Goal: Task Accomplishment & Management: Manage account settings

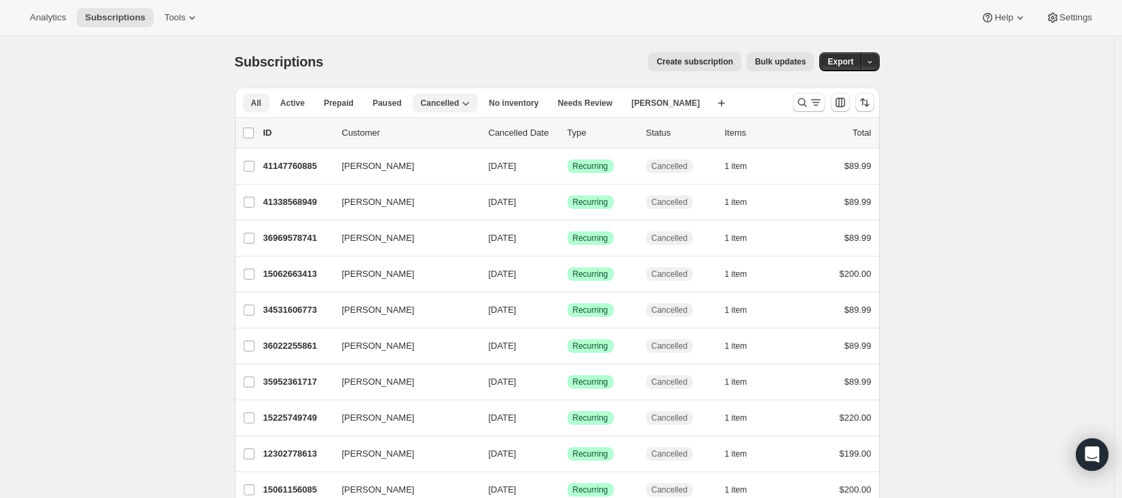
click at [261, 103] on span "All" at bounding box center [256, 103] width 10 height 11
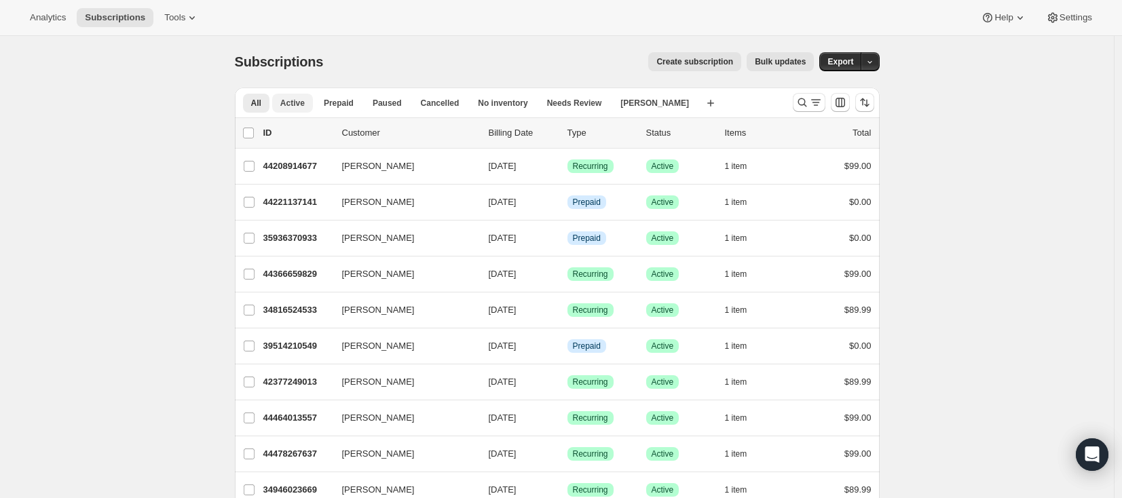
click at [291, 99] on span "Active" at bounding box center [292, 103] width 24 height 11
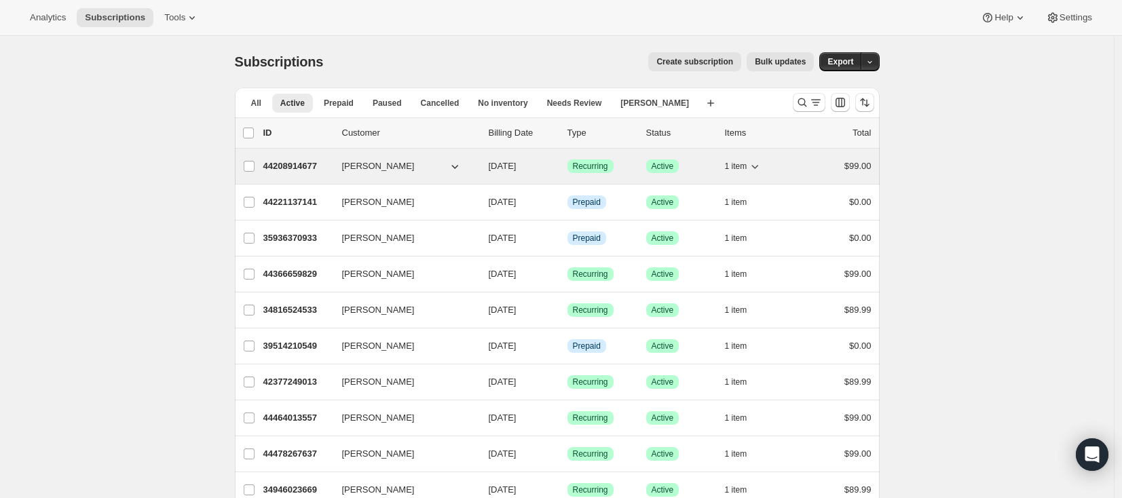
click at [291, 168] on p "44208914677" at bounding box center [297, 167] width 68 height 14
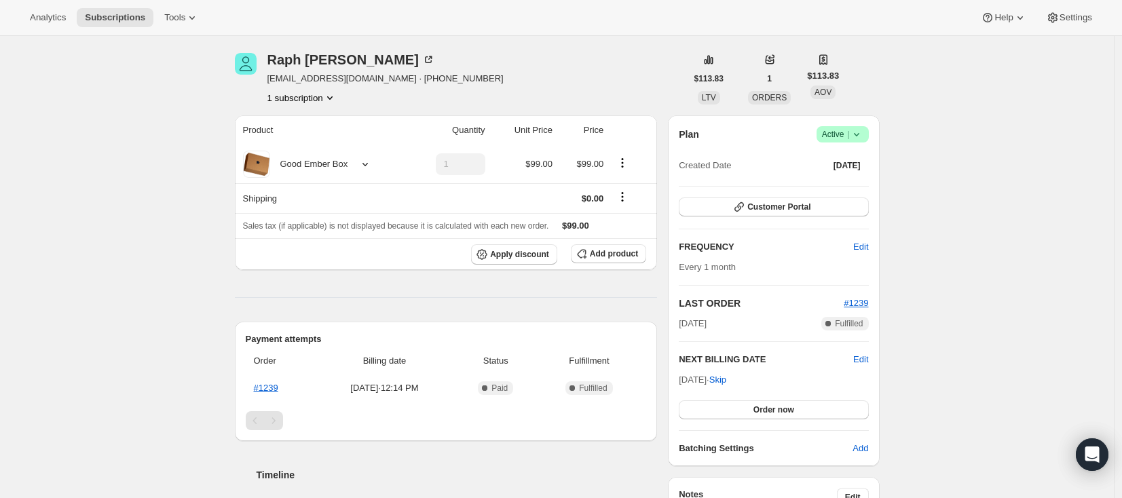
scroll to position [62, 0]
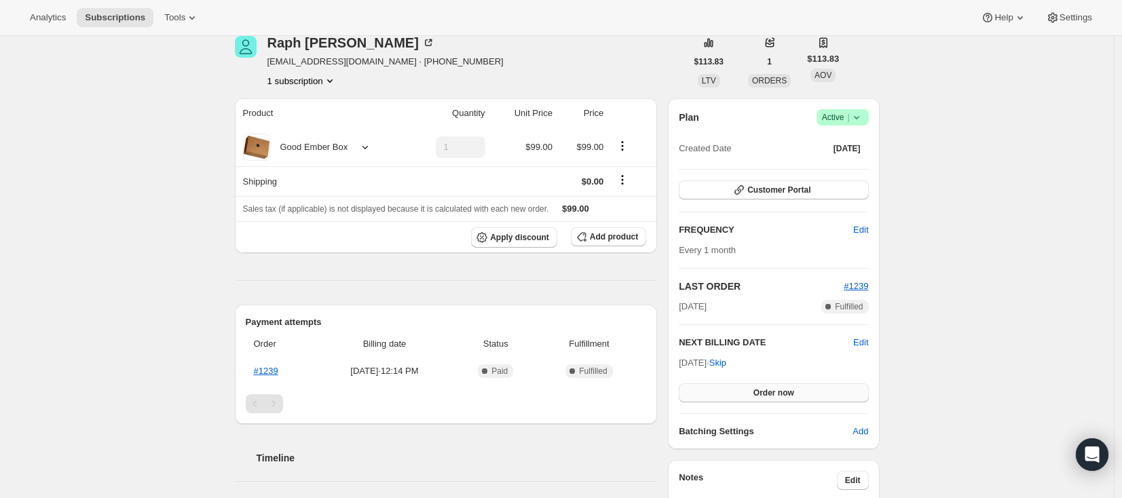
click at [798, 387] on button "Order now" at bounding box center [773, 393] width 189 height 19
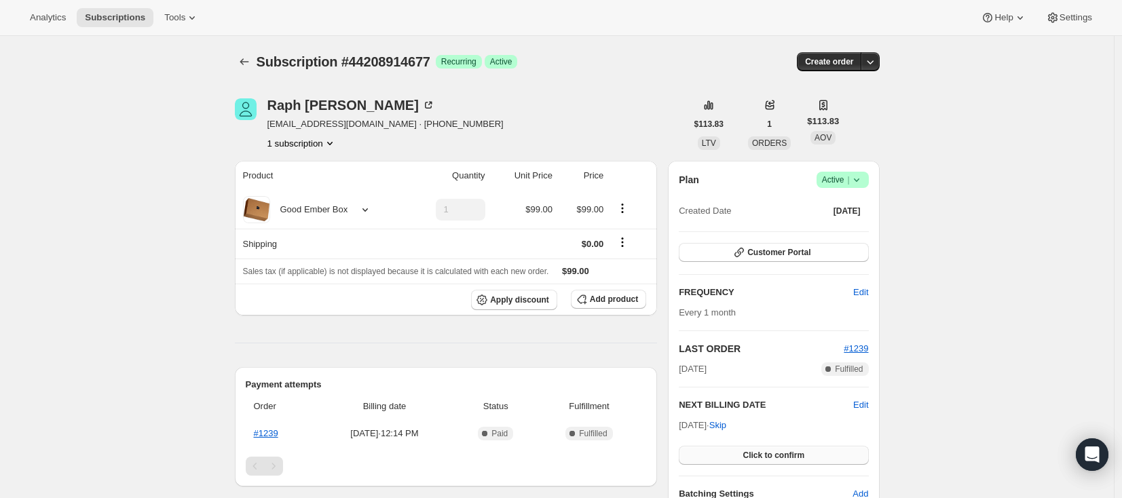
click at [804, 455] on span "Click to confirm" at bounding box center [774, 455] width 62 height 11
click at [251, 62] on icon "Subscriptions" at bounding box center [245, 62] width 14 height 14
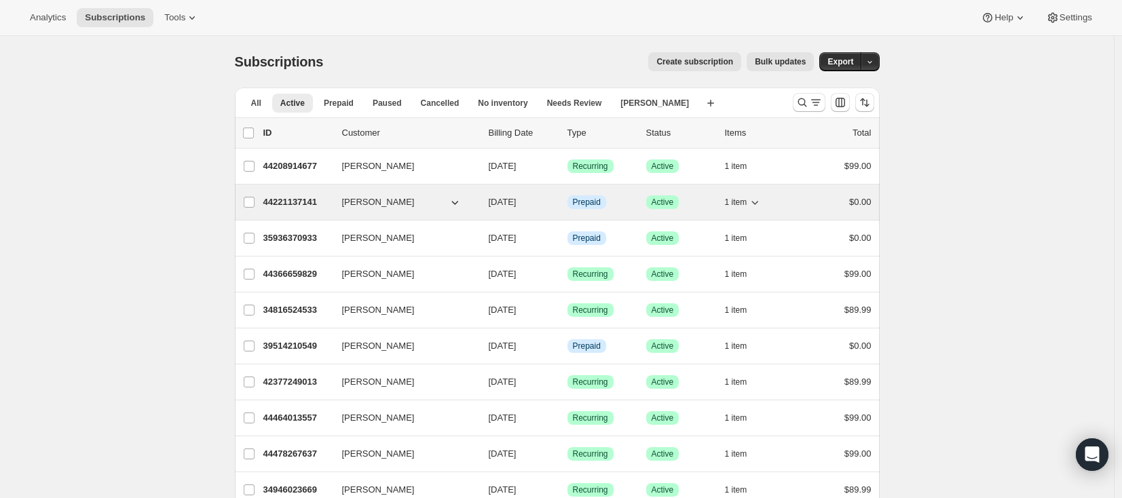
click at [317, 206] on p "44221137141" at bounding box center [297, 202] width 68 height 14
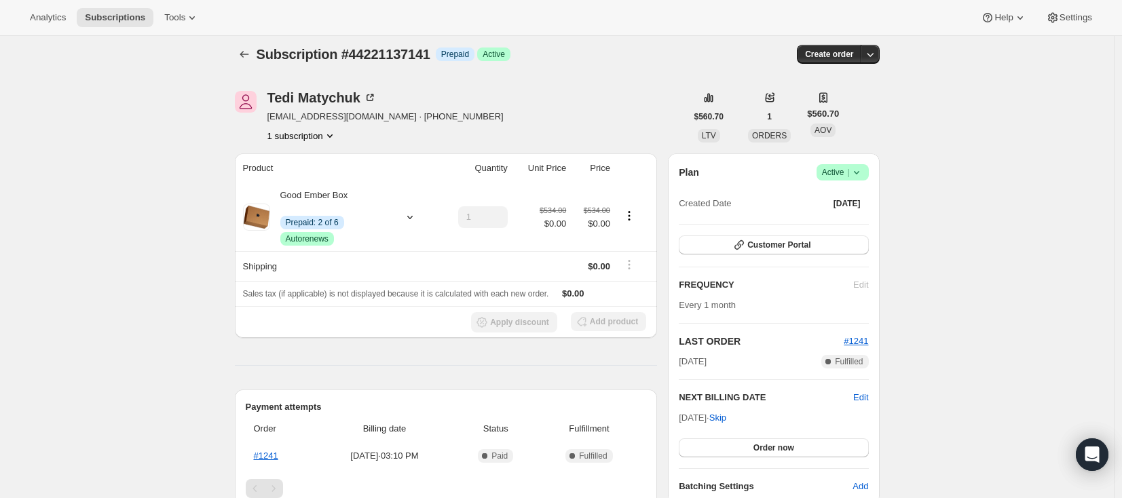
scroll to position [10, 0]
click at [771, 445] on span "Order now" at bounding box center [773, 446] width 41 height 11
click at [771, 445] on span "Click to confirm" at bounding box center [774, 446] width 62 height 11
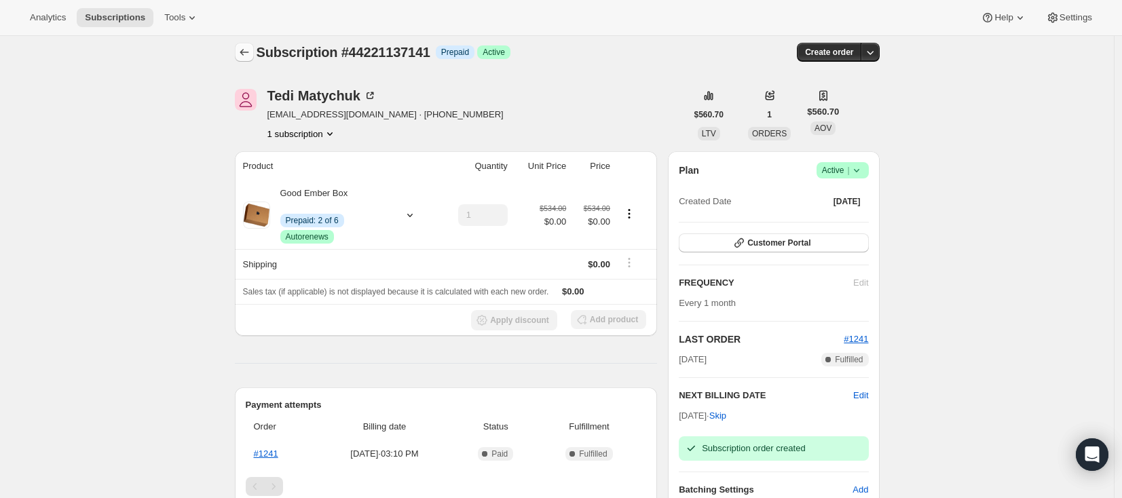
click at [244, 51] on icon "Subscriptions" at bounding box center [244, 52] width 9 height 7
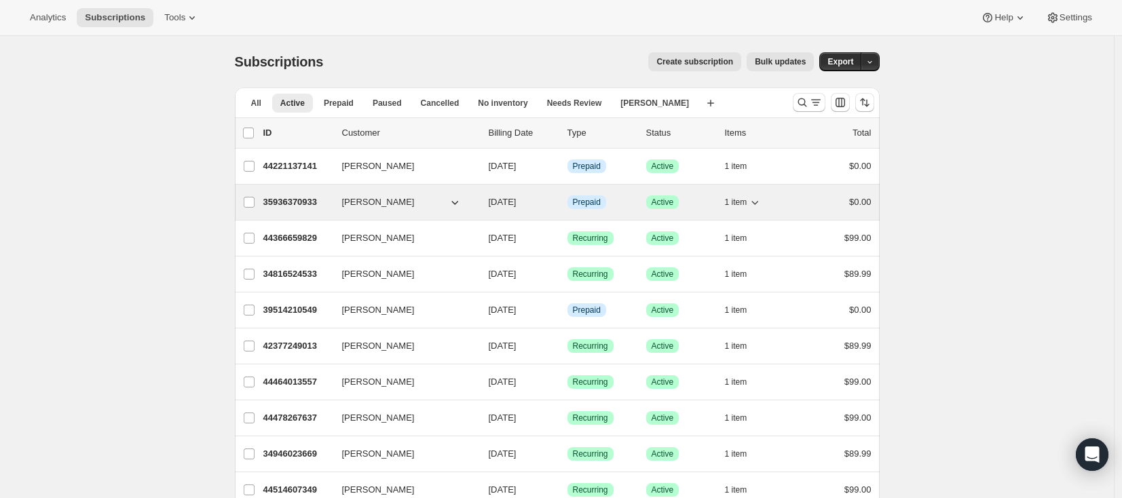
click at [295, 199] on p "35936370933" at bounding box center [297, 202] width 68 height 14
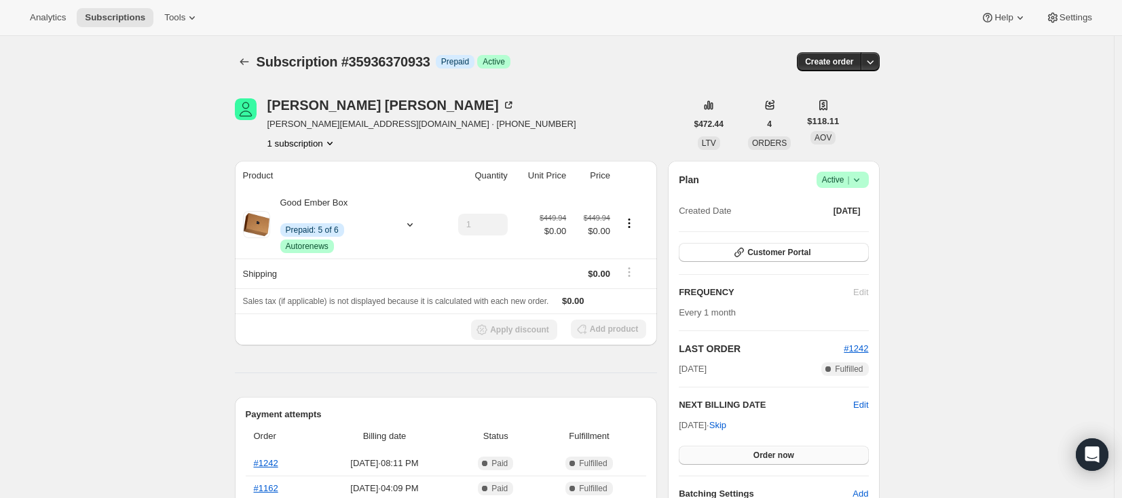
click at [733, 456] on button "Order now" at bounding box center [773, 455] width 189 height 19
click at [734, 458] on button "Click to confirm" at bounding box center [773, 455] width 189 height 19
click at [250, 64] on icon "Subscriptions" at bounding box center [245, 62] width 14 height 14
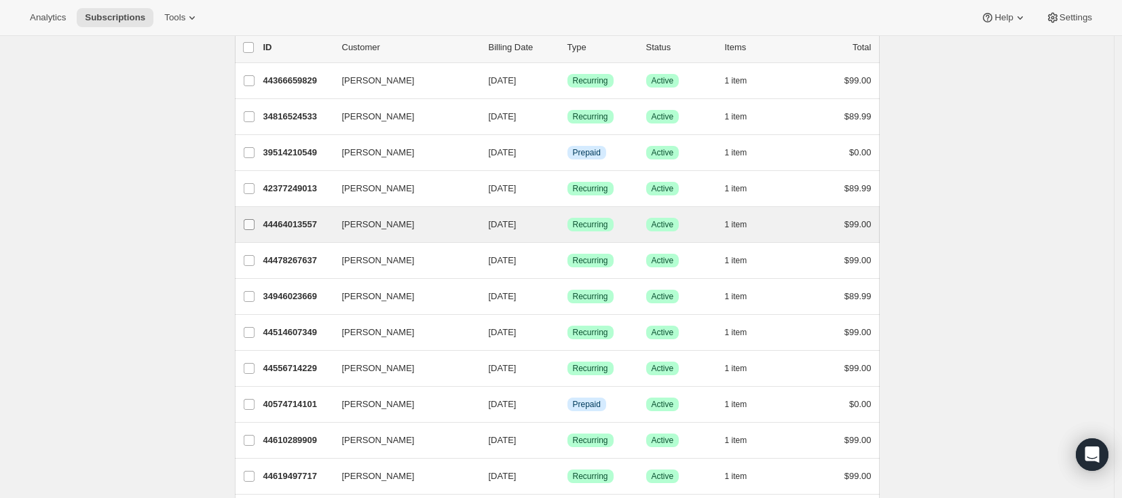
scroll to position [86, 0]
